Goal: Check status

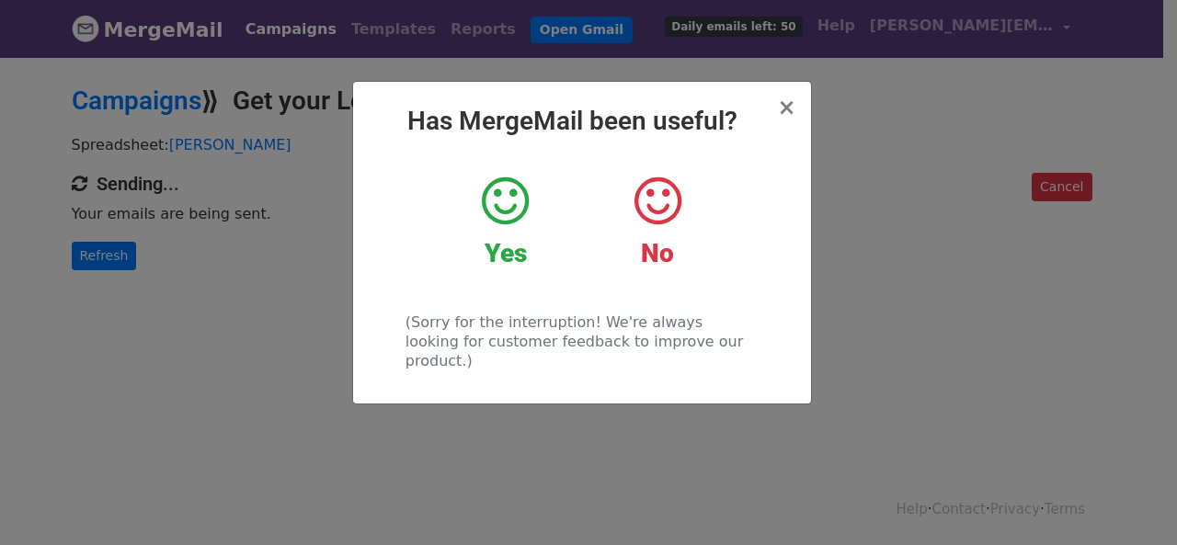
click at [245, 306] on div "× Has MergeMail been useful? Yes No (Sorry for the interruption! We're always l…" at bounding box center [588, 300] width 1177 height 490
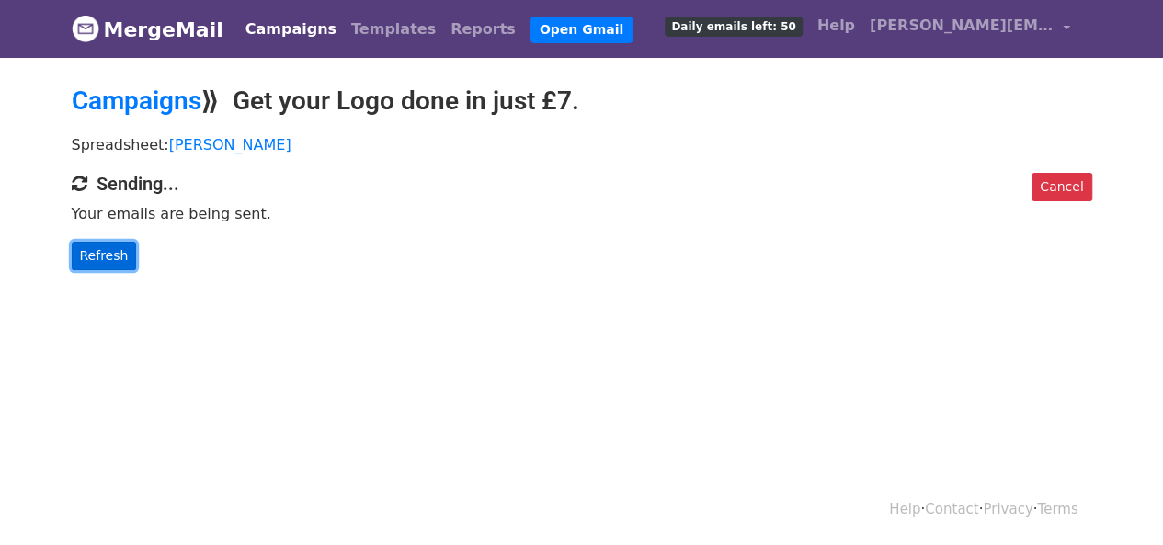
click at [100, 264] on link "Refresh" at bounding box center [104, 256] width 65 height 28
click at [101, 256] on link "Refresh" at bounding box center [104, 256] width 65 height 28
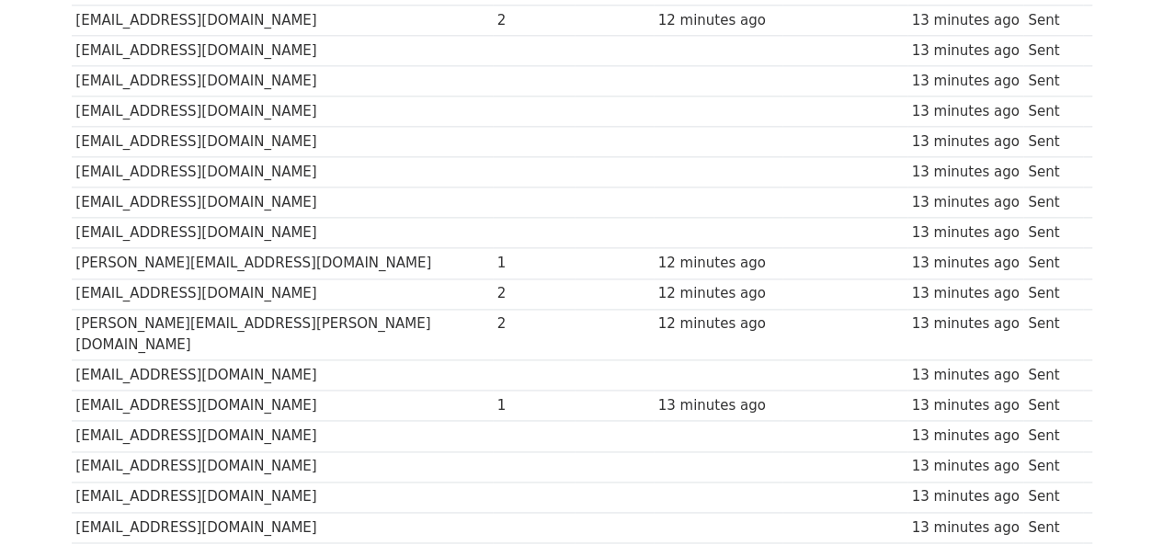
scroll to position [1427, 0]
